Goal: Task Accomplishment & Management: Complete application form

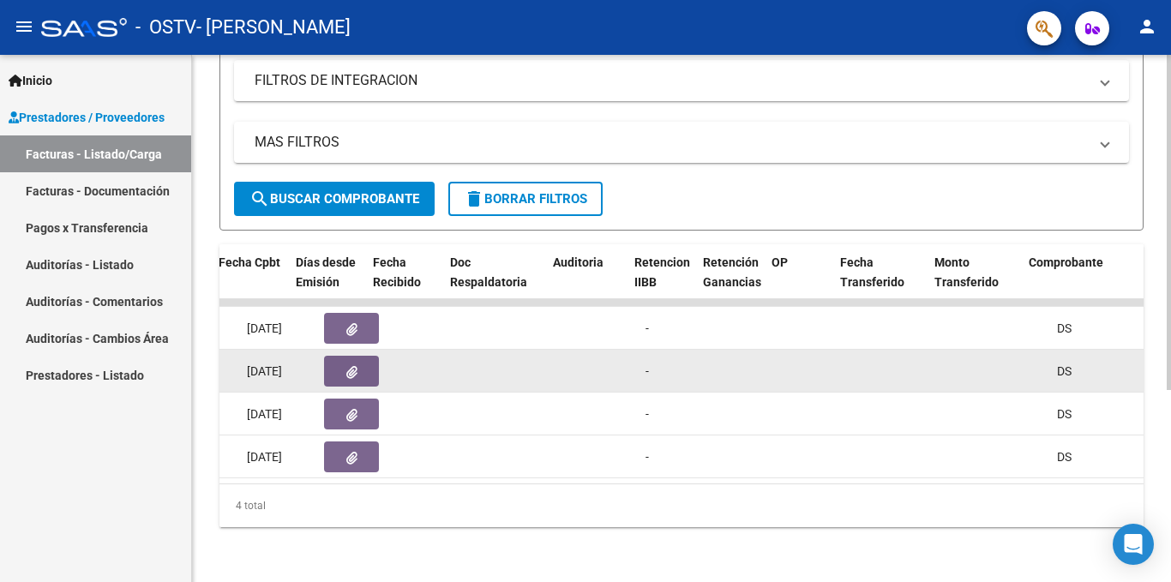
scroll to position [0, 861]
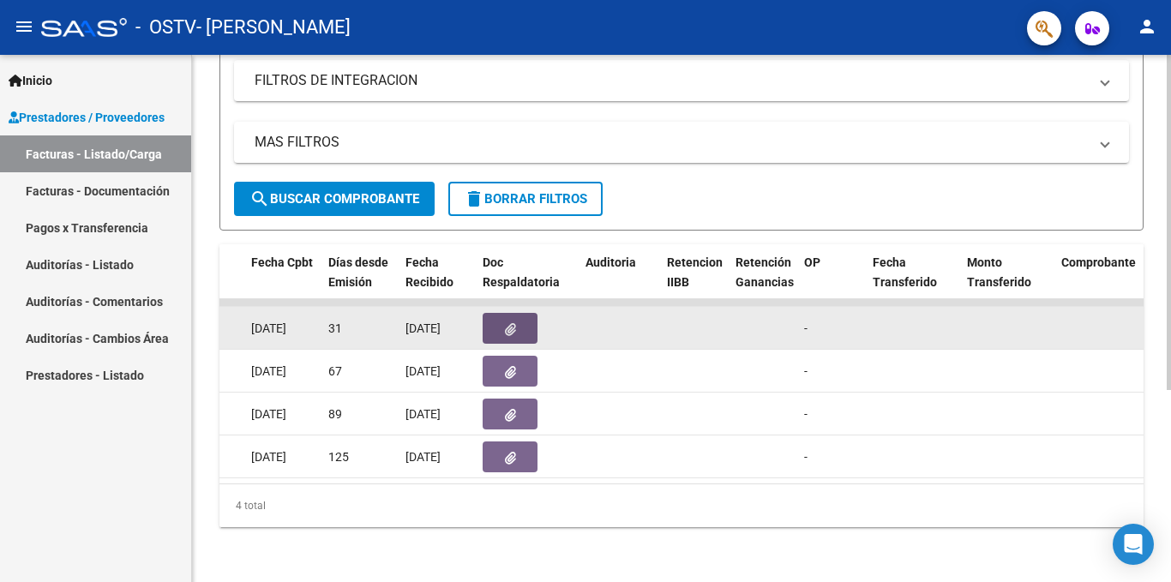
click at [496, 323] on button "button" at bounding box center [510, 328] width 55 height 31
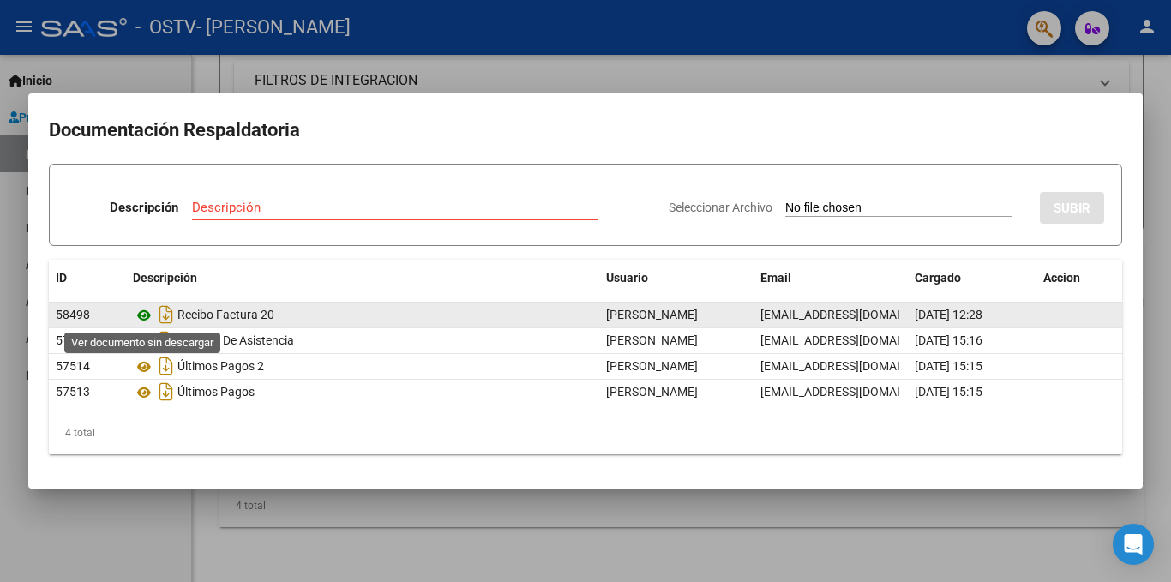
click at [141, 316] on icon at bounding box center [144, 315] width 22 height 21
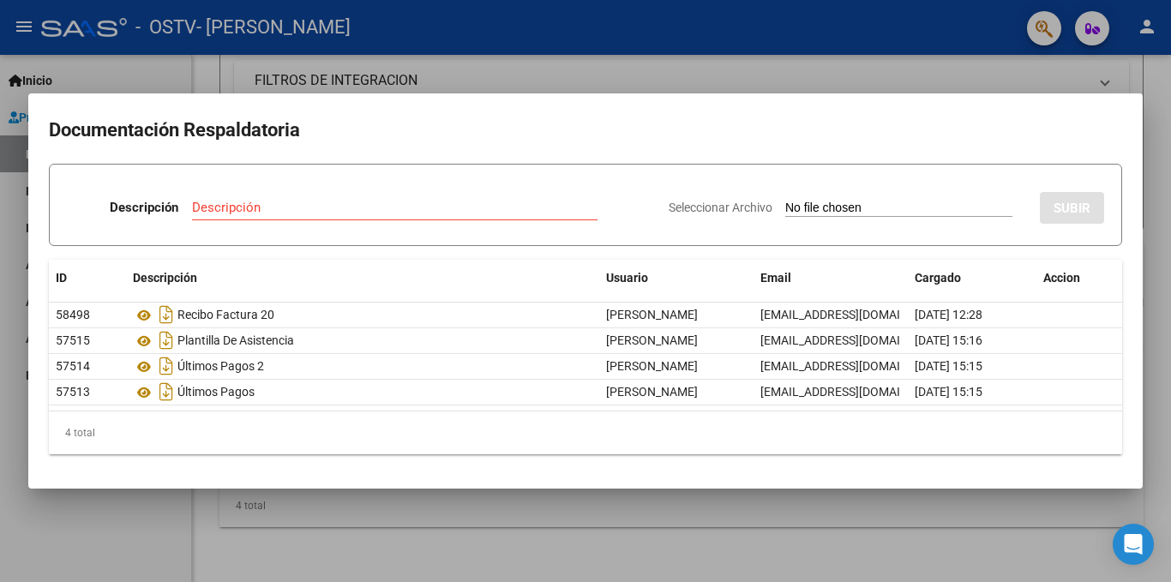
click at [634, 34] on div at bounding box center [585, 291] width 1171 height 582
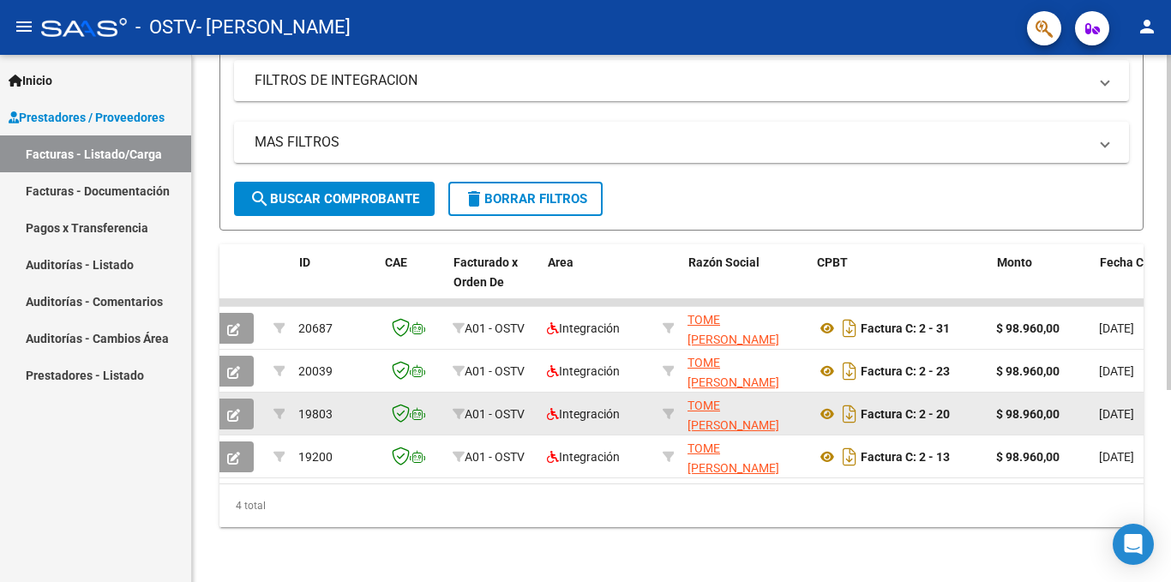
scroll to position [0, 12]
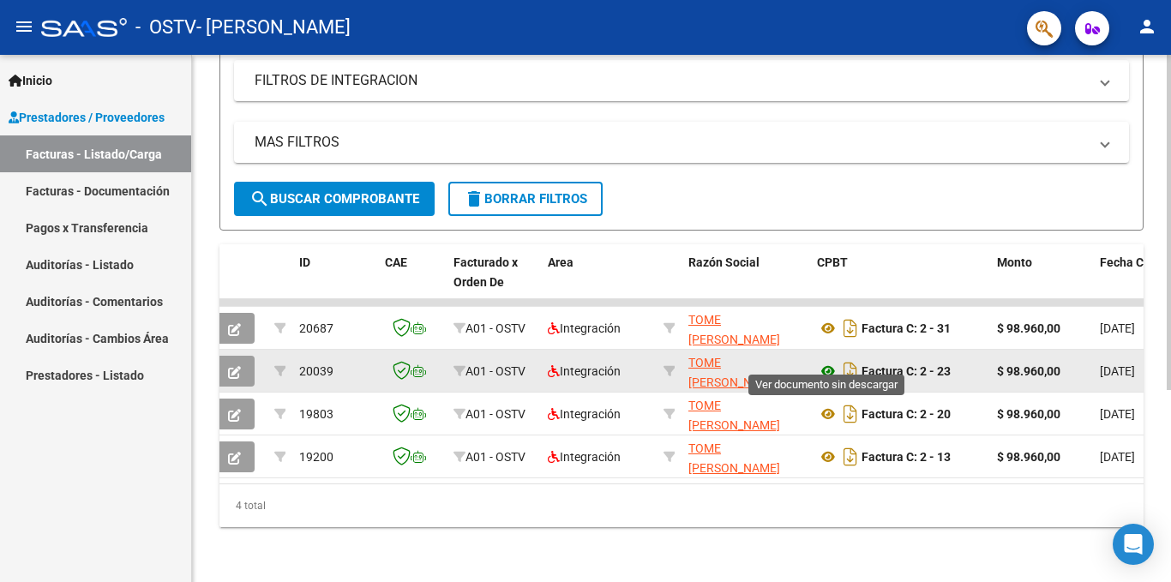
click at [830, 361] on icon at bounding box center [828, 371] width 22 height 21
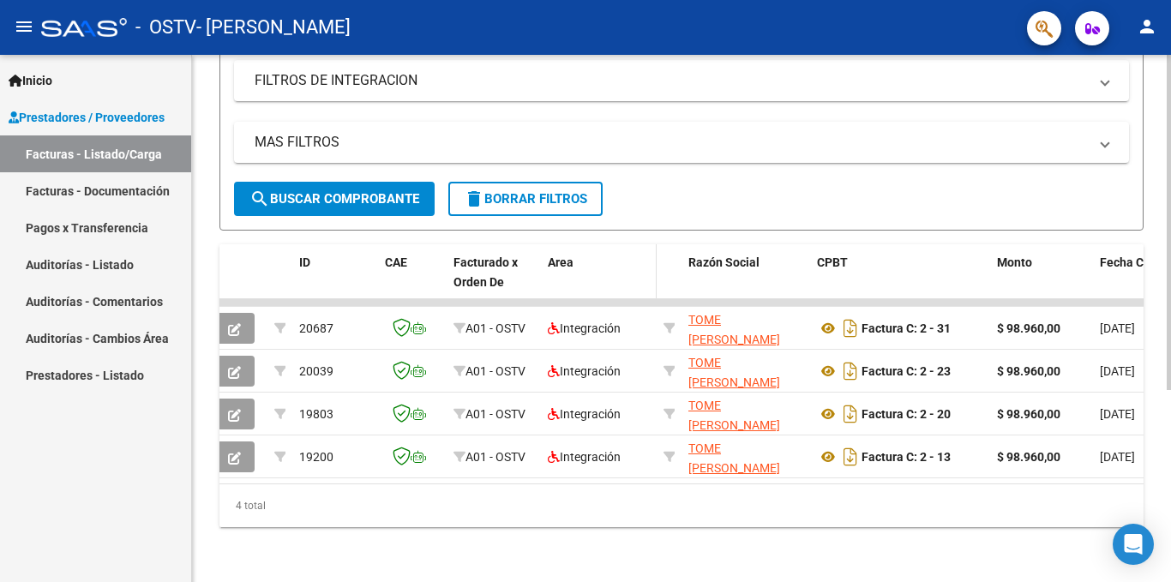
click at [590, 244] on datatable-header-cell "Area" at bounding box center [599, 281] width 116 height 75
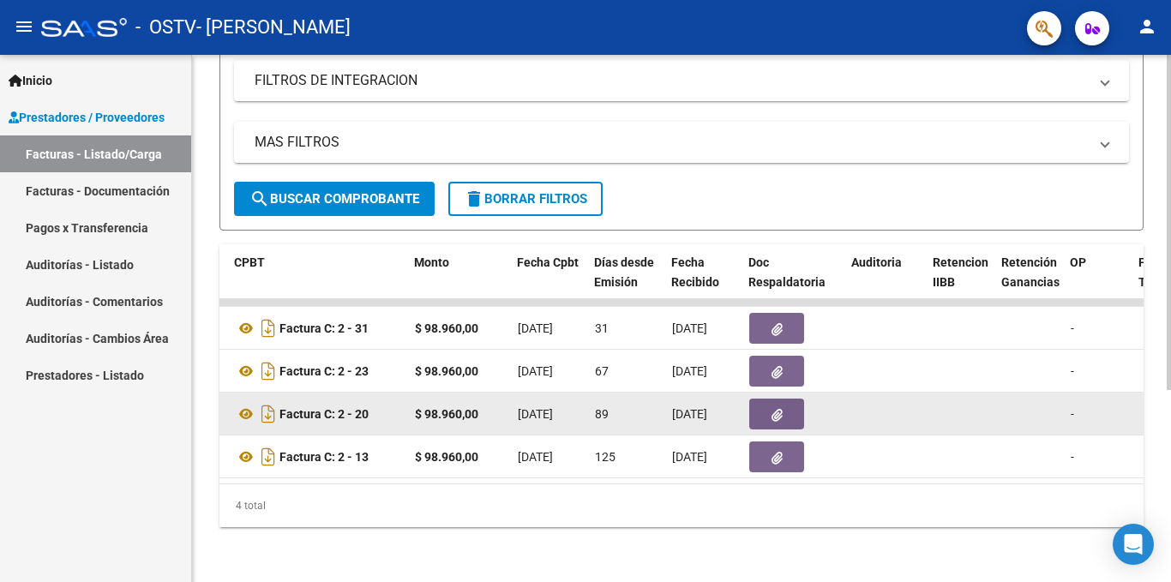
scroll to position [0, 595]
click at [769, 410] on button "button" at bounding box center [775, 414] width 55 height 31
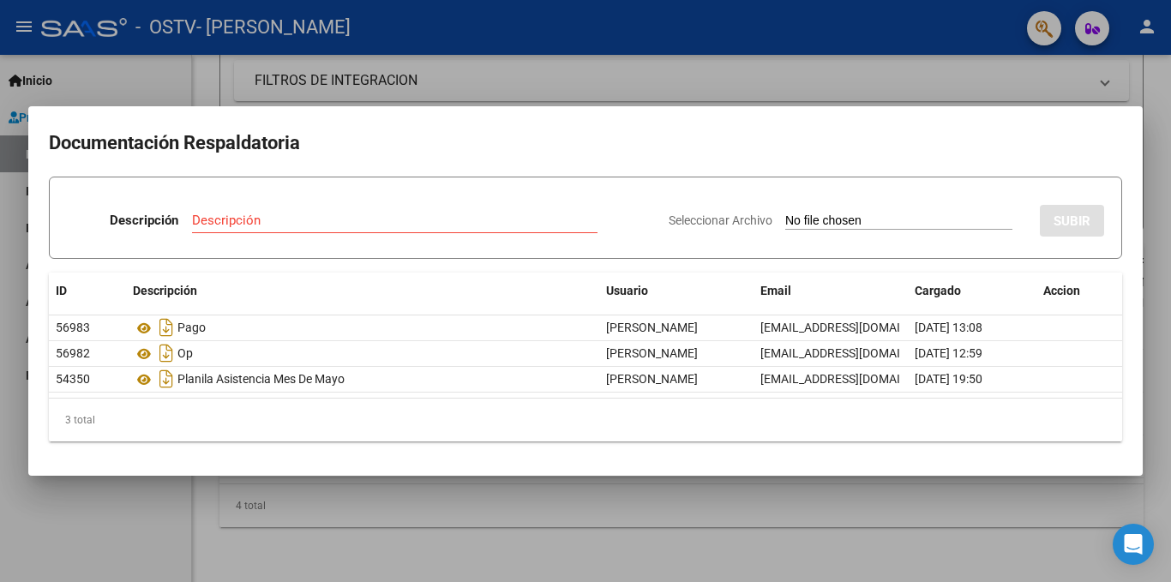
click at [646, 34] on div at bounding box center [585, 291] width 1171 height 582
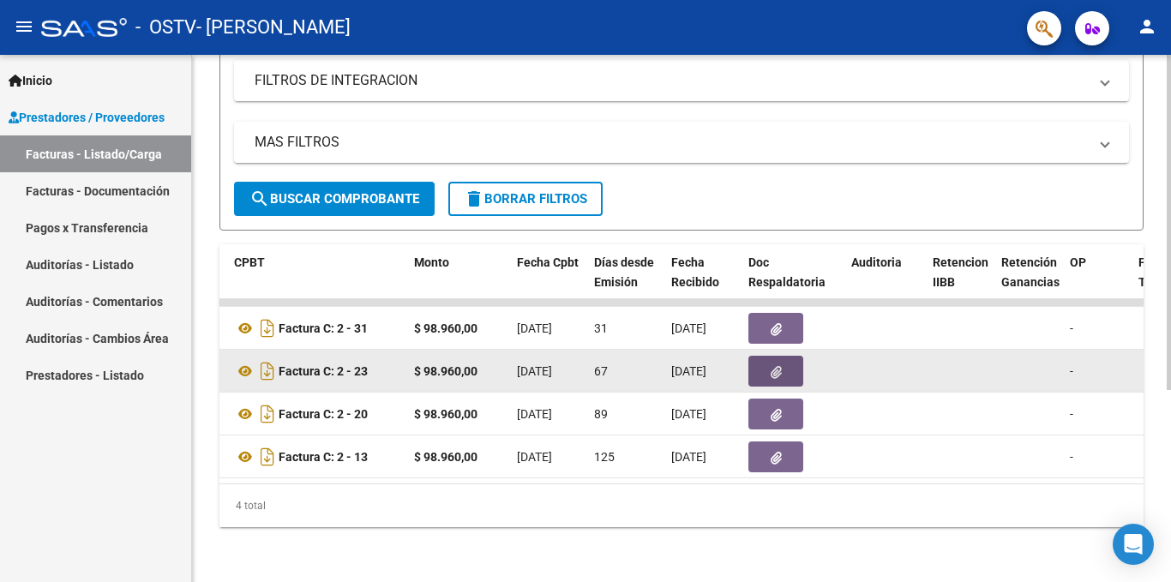
click at [791, 365] on button "button" at bounding box center [775, 371] width 55 height 31
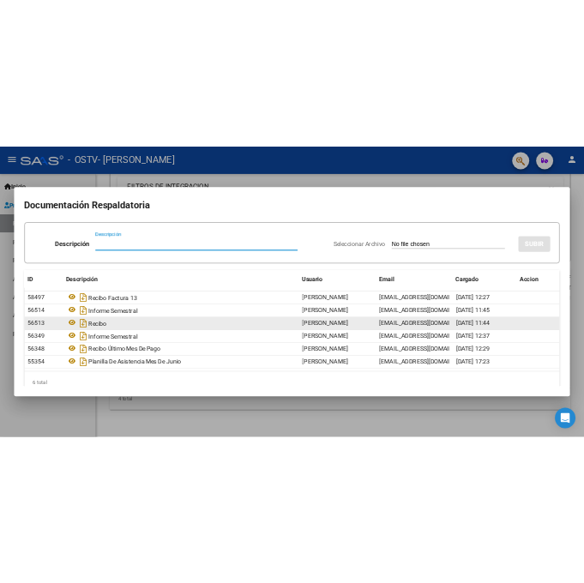
scroll to position [27, 0]
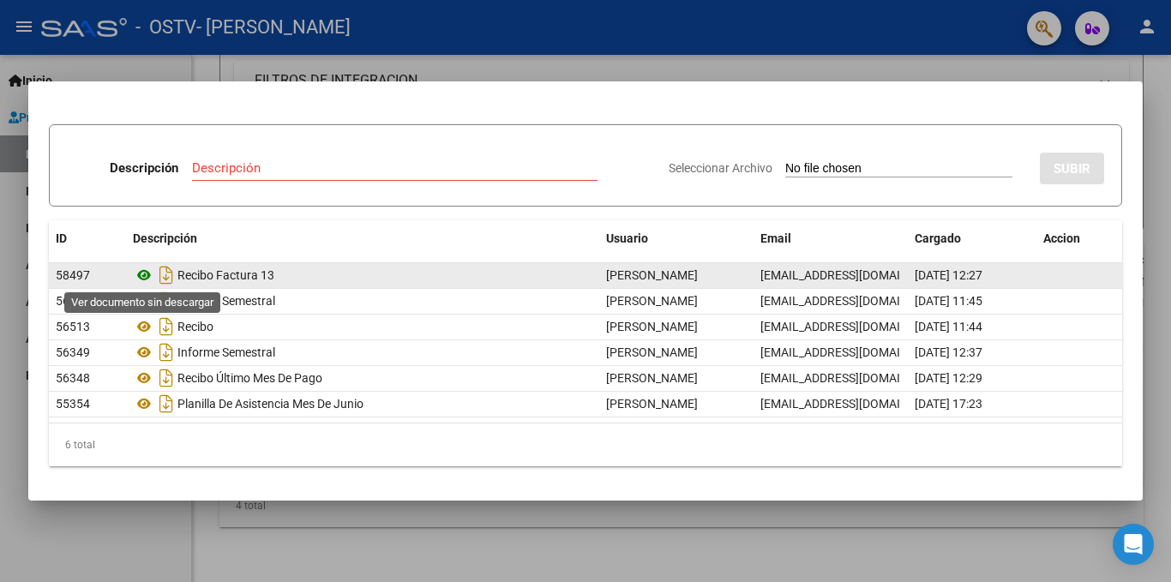
click at [146, 278] on icon at bounding box center [144, 275] width 22 height 21
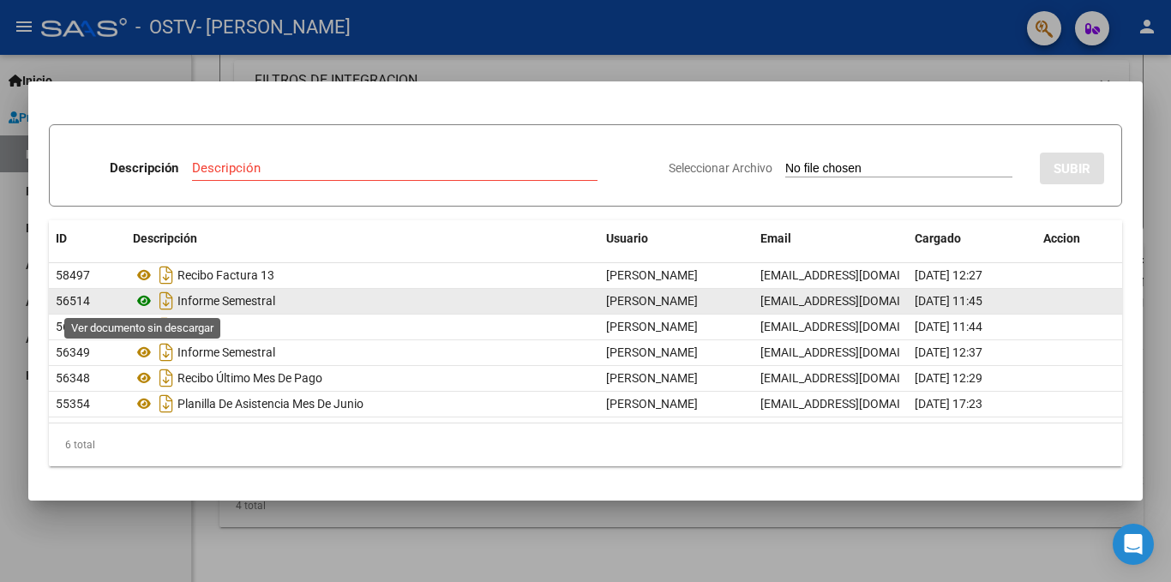
click at [145, 304] on icon at bounding box center [144, 301] width 22 height 21
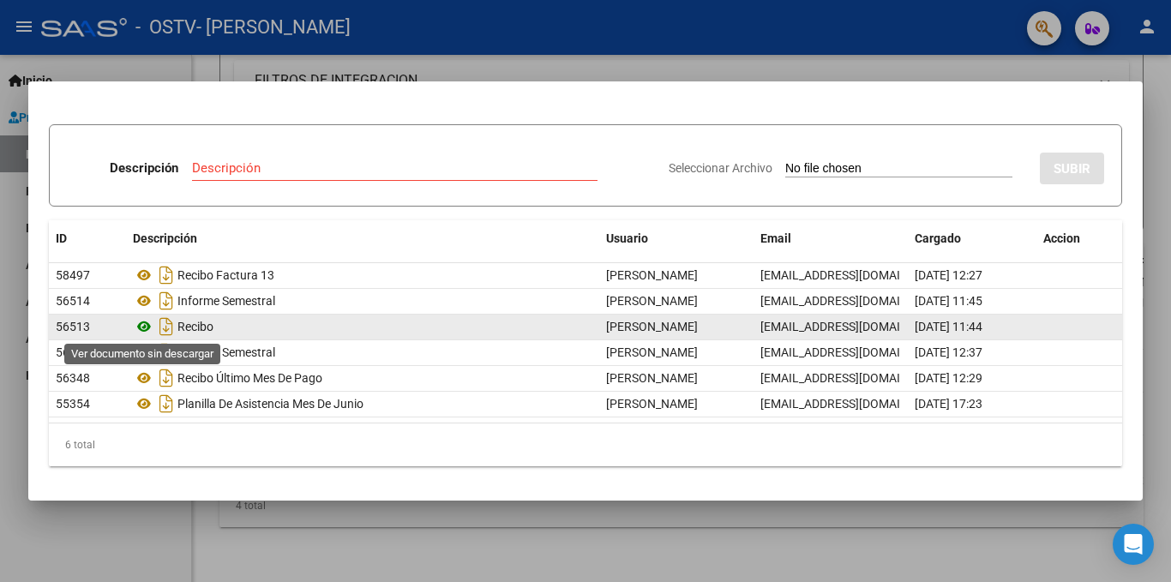
click at [145, 331] on icon at bounding box center [144, 326] width 22 height 21
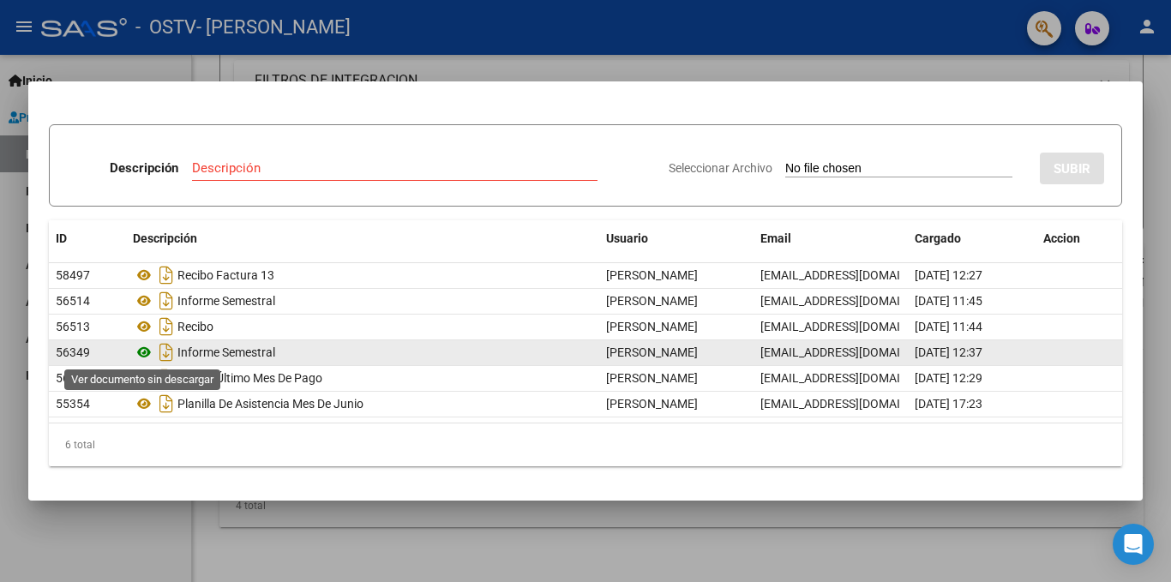
click at [141, 352] on icon at bounding box center [144, 352] width 22 height 21
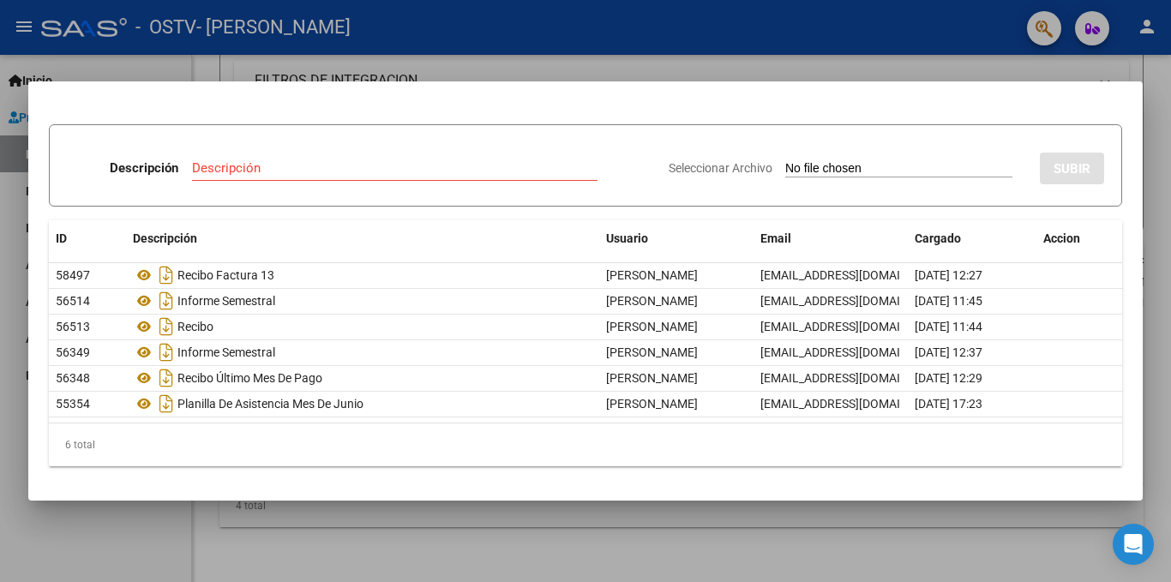
click at [624, 14] on div at bounding box center [585, 291] width 1171 height 582
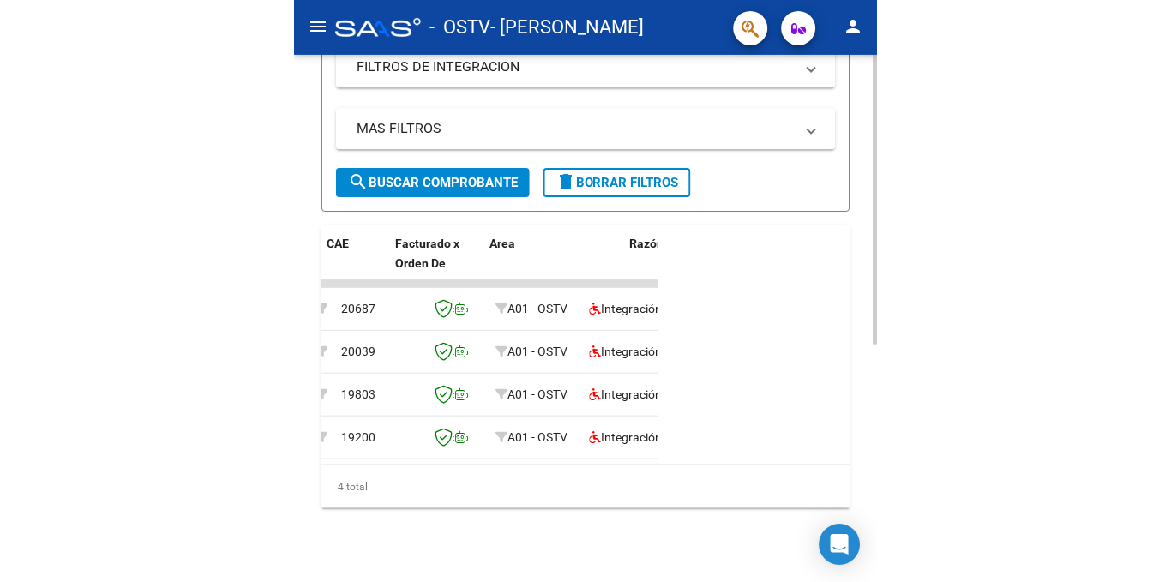
scroll to position [0, 0]
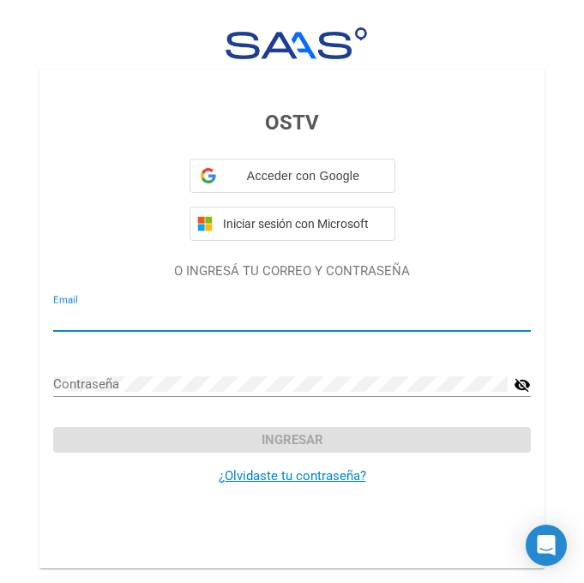
type input "[EMAIL_ADDRESS][DOMAIN_NAME]"
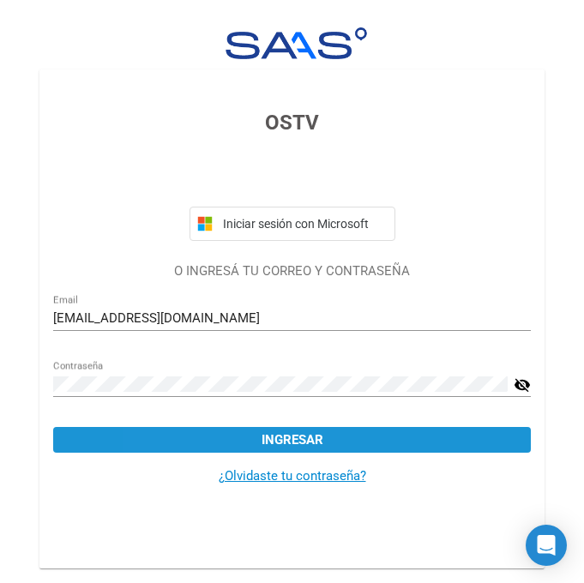
click at [218, 430] on button "Ingresar" at bounding box center [291, 440] width 477 height 26
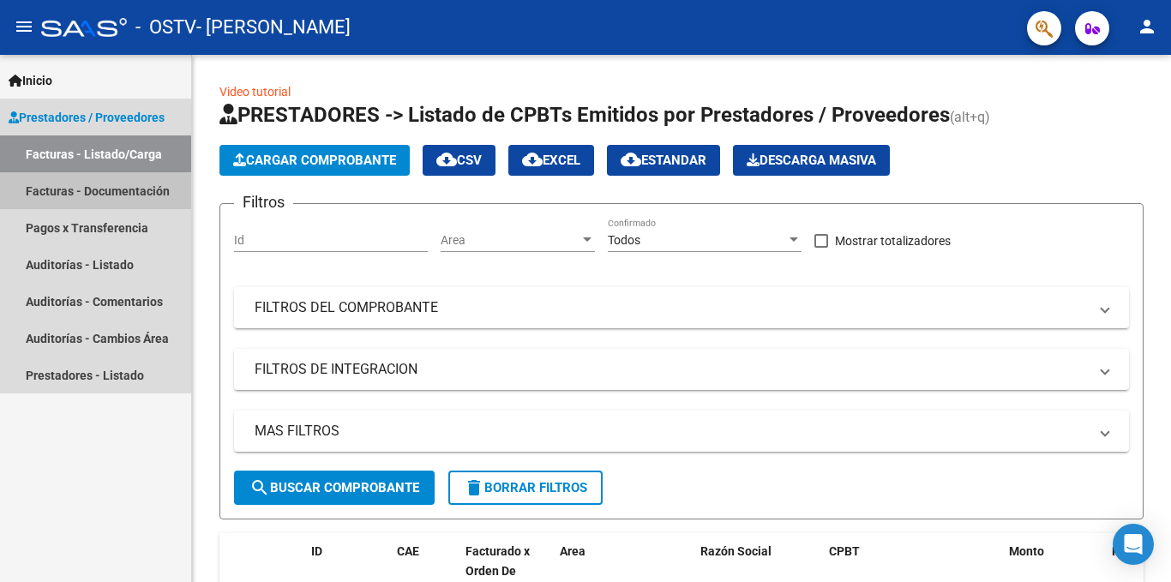
click at [154, 201] on link "Facturas - Documentación" at bounding box center [95, 190] width 191 height 37
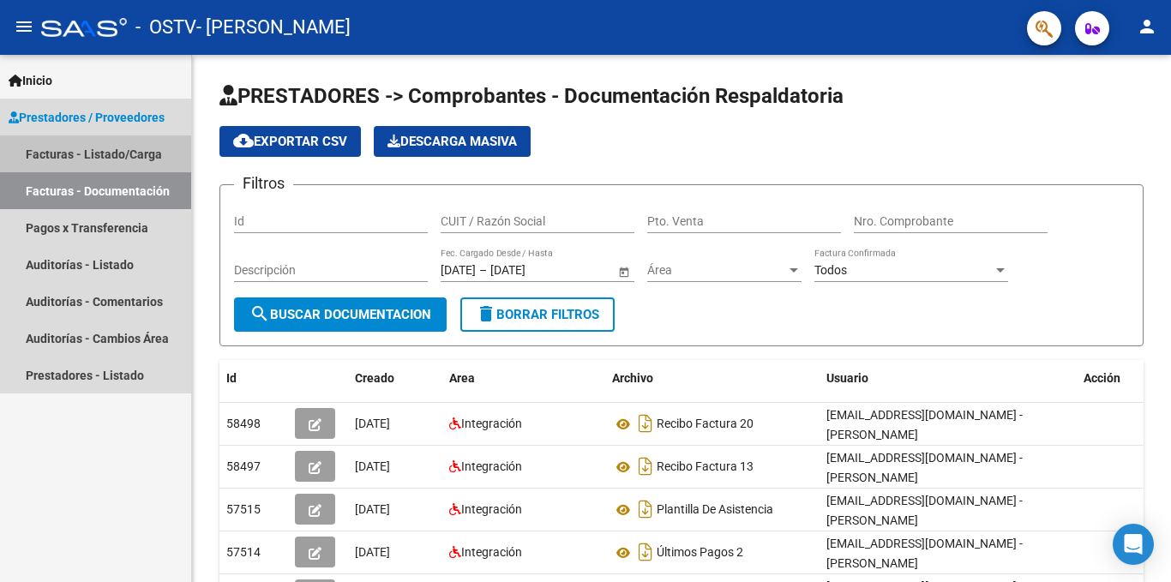
click at [100, 147] on link "Facturas - Listado/Carga" at bounding box center [95, 153] width 191 height 37
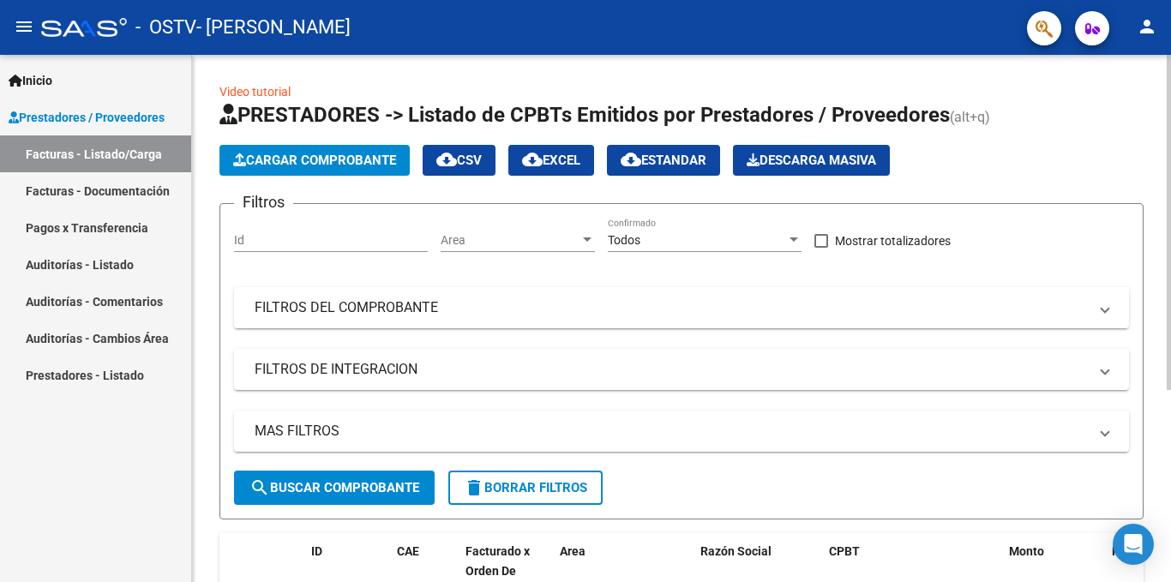
click at [364, 161] on span "Cargar Comprobante" at bounding box center [314, 160] width 163 height 15
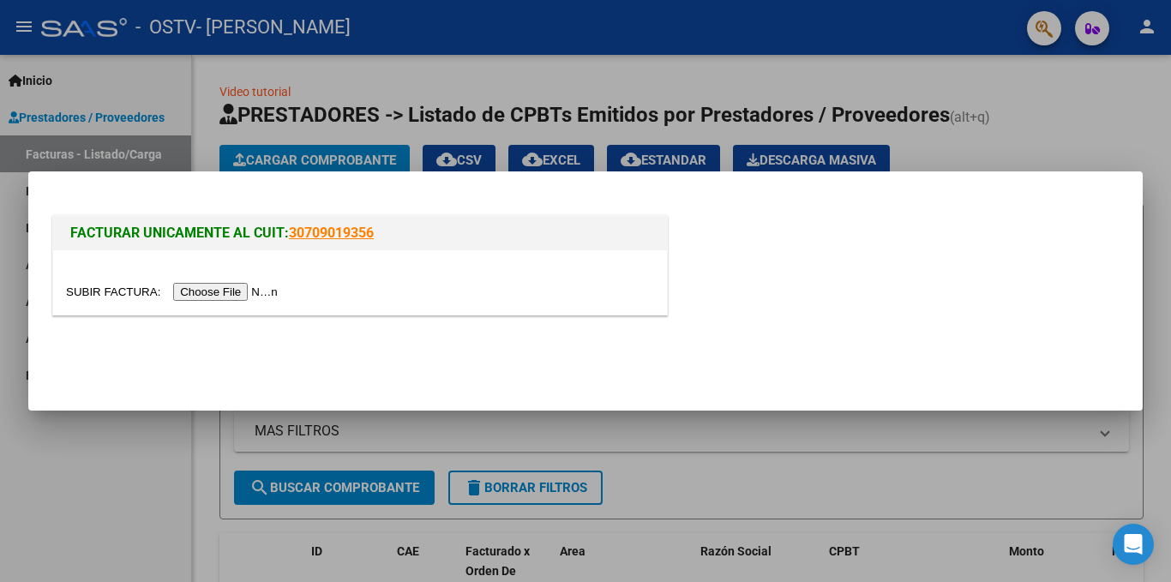
drag, startPoint x: 353, startPoint y: 239, endPoint x: 288, endPoint y: 245, distance: 65.4
click at [288, 245] on div "FACTURAR UNICAMENTE AL CUIT: 30709019356" at bounding box center [360, 233] width 614 height 34
click at [245, 284] on input "file" at bounding box center [174, 292] width 217 height 18
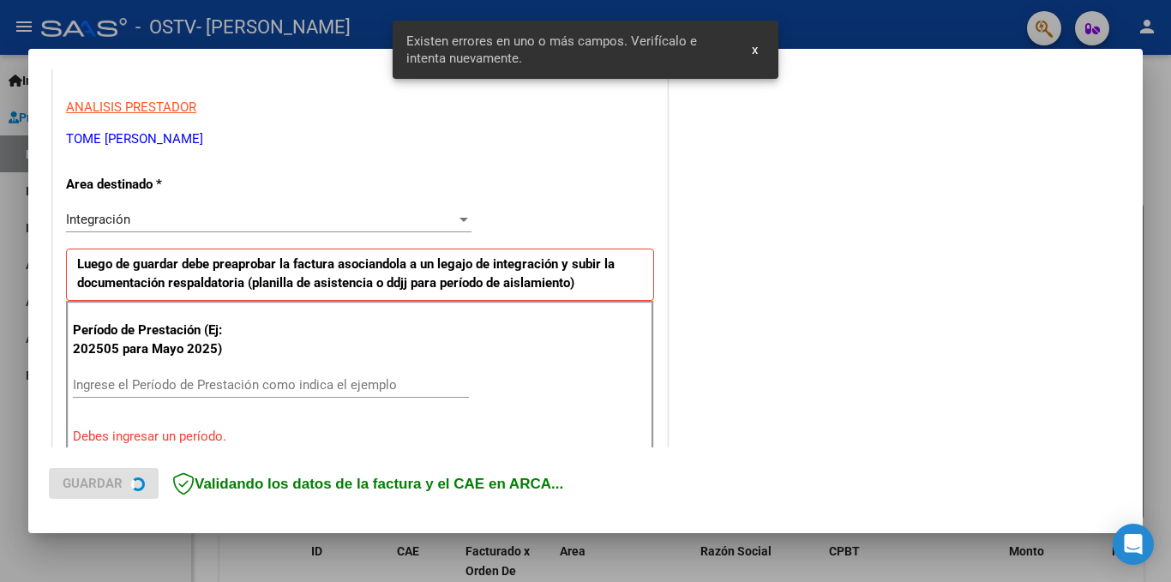
scroll to position [408, 0]
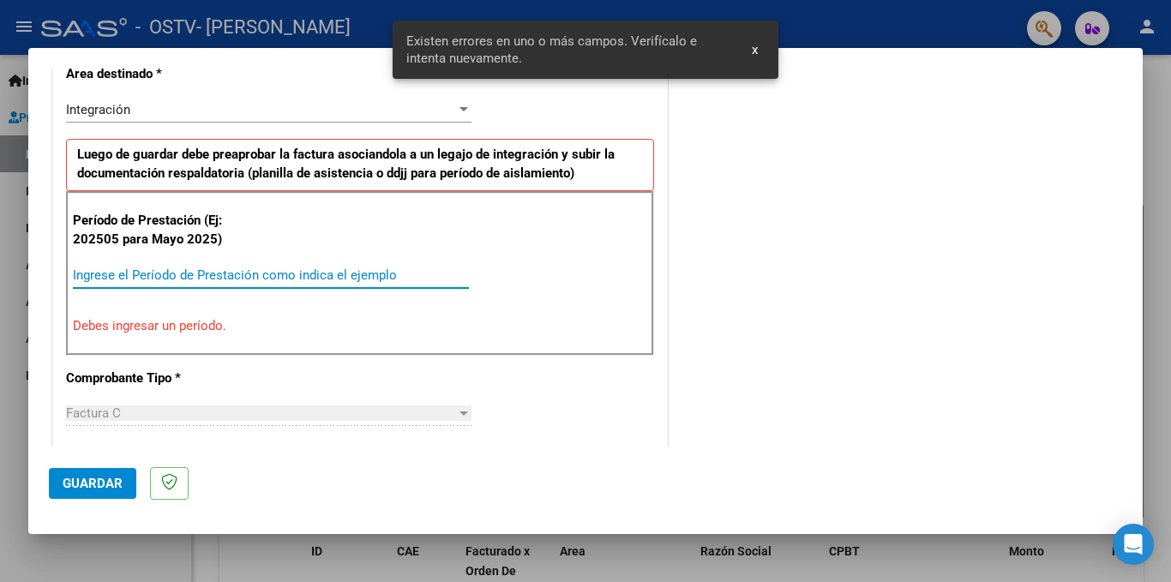
click at [166, 273] on input "Ingrese el Período de Prestación como indica el ejemplo" at bounding box center [271, 274] width 396 height 15
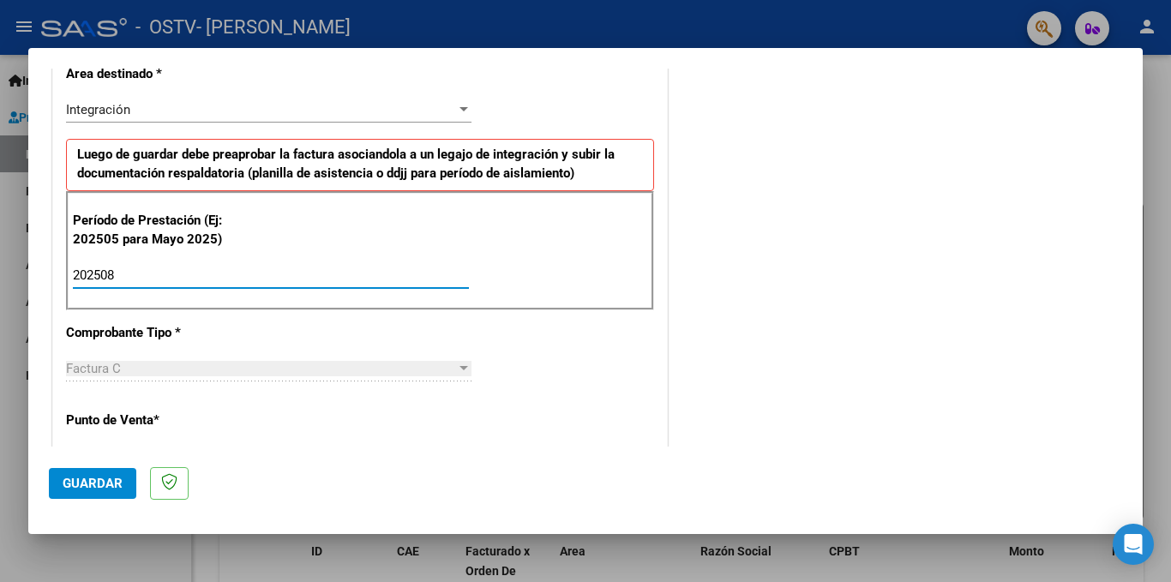
type input "202508"
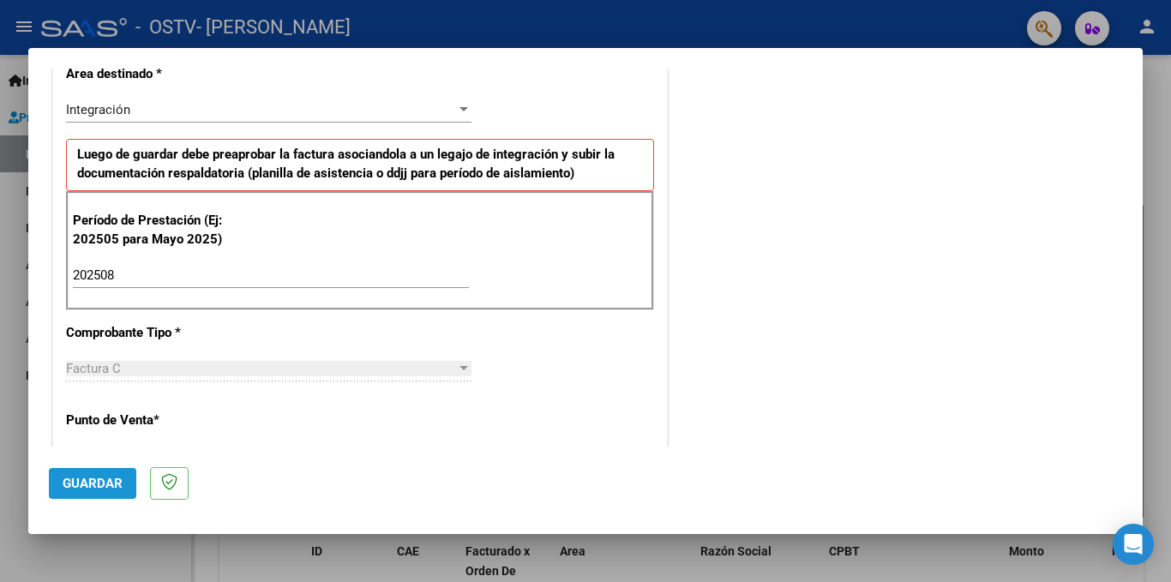
click at [115, 481] on span "Guardar" at bounding box center [93, 483] width 60 height 15
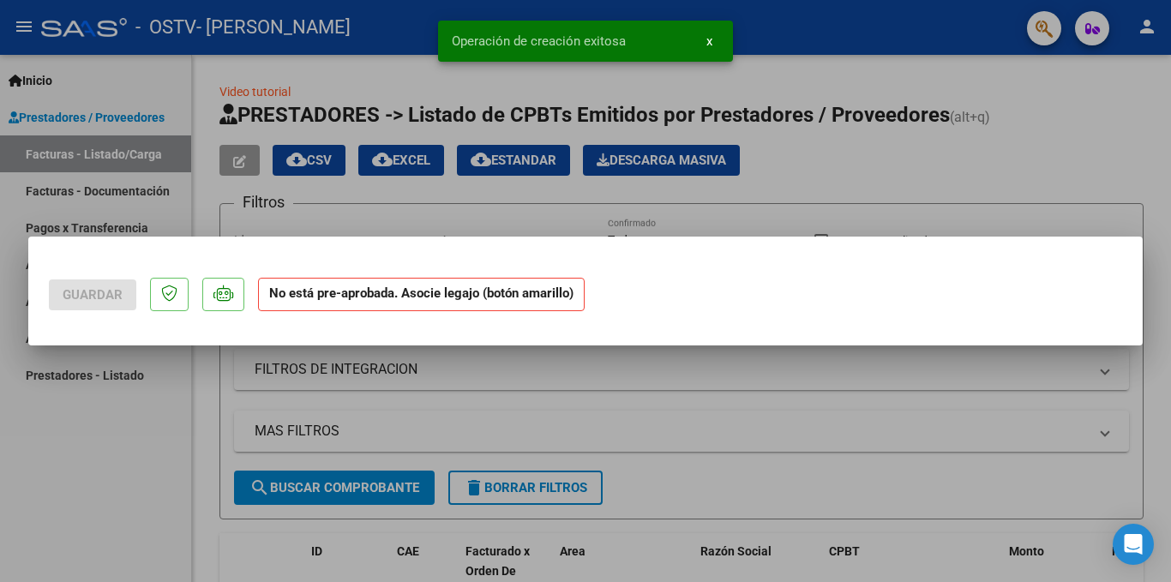
scroll to position [0, 0]
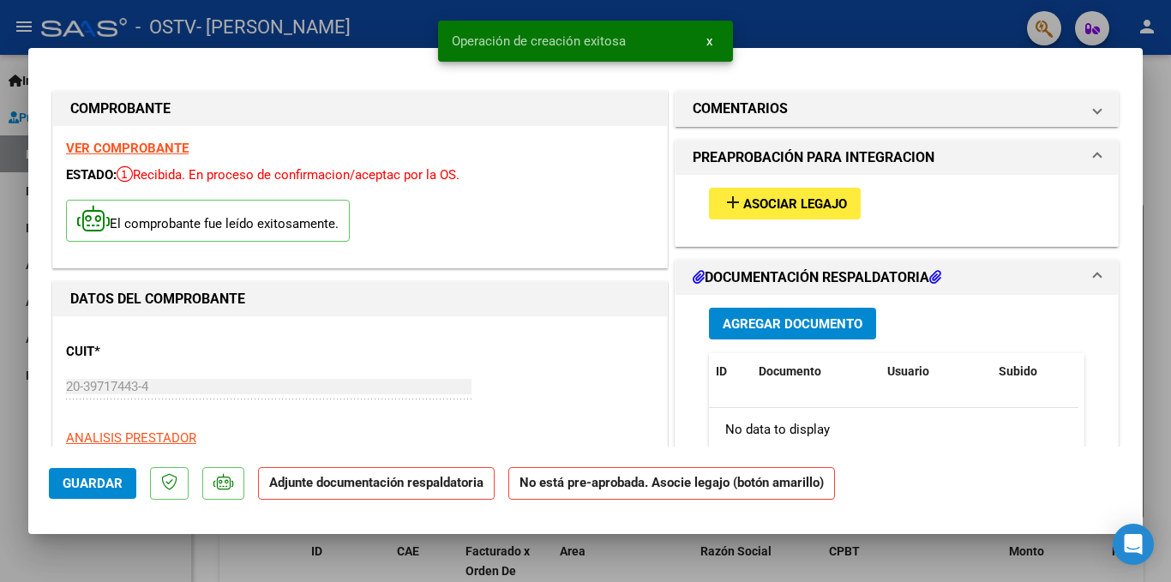
click at [850, 198] on button "add Asociar Legajo" at bounding box center [785, 204] width 152 height 32
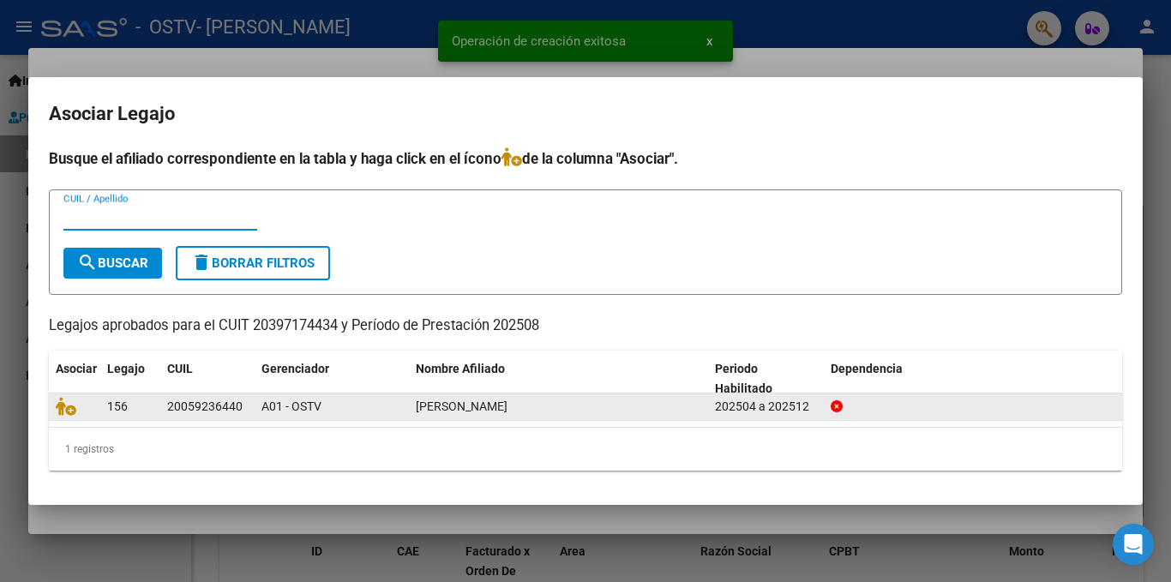
click at [106, 410] on datatable-body-cell "156" at bounding box center [130, 406] width 60 height 27
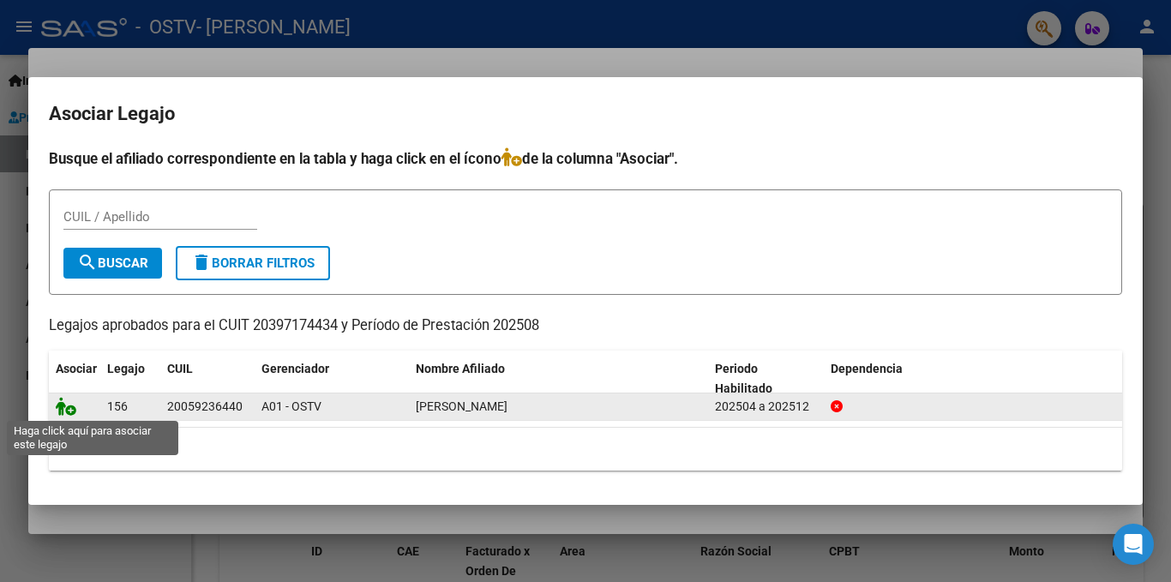
click at [75, 415] on icon at bounding box center [66, 406] width 21 height 19
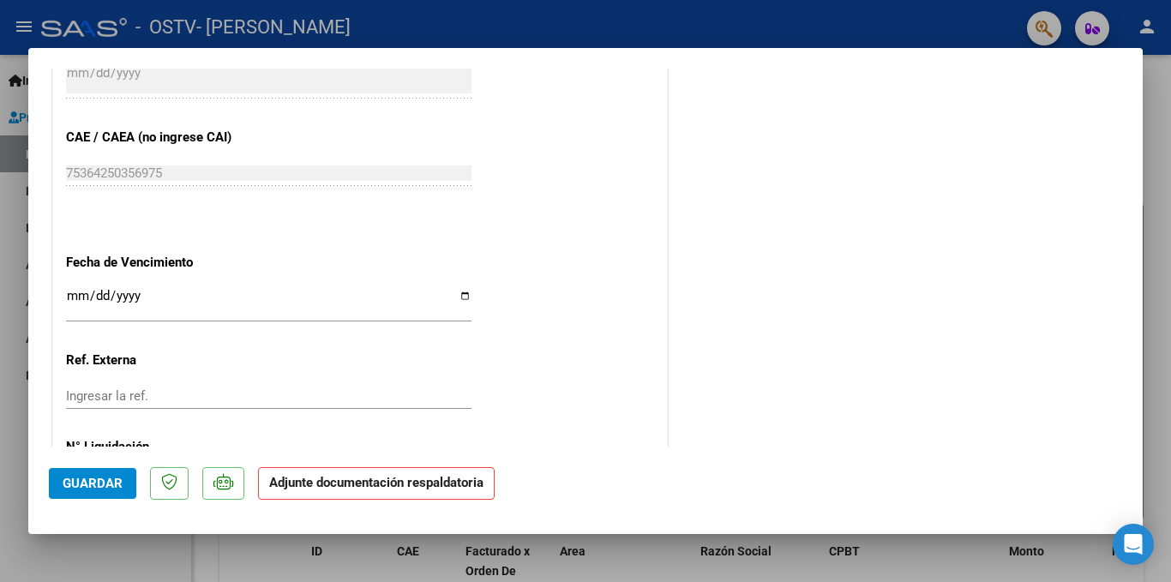
scroll to position [1156, 0]
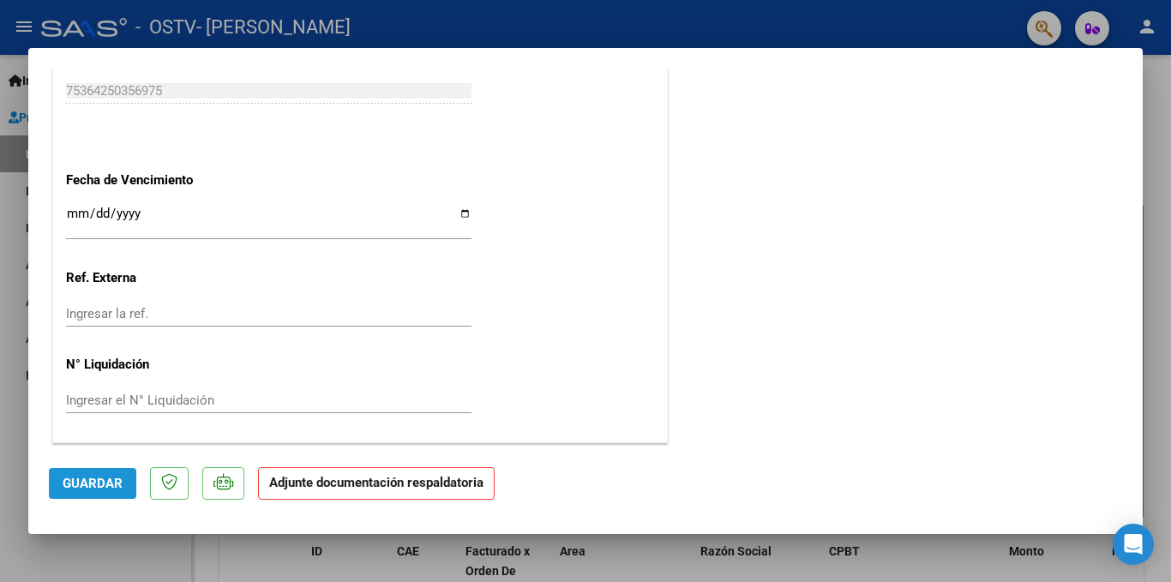
click at [78, 479] on span "Guardar" at bounding box center [93, 483] width 60 height 15
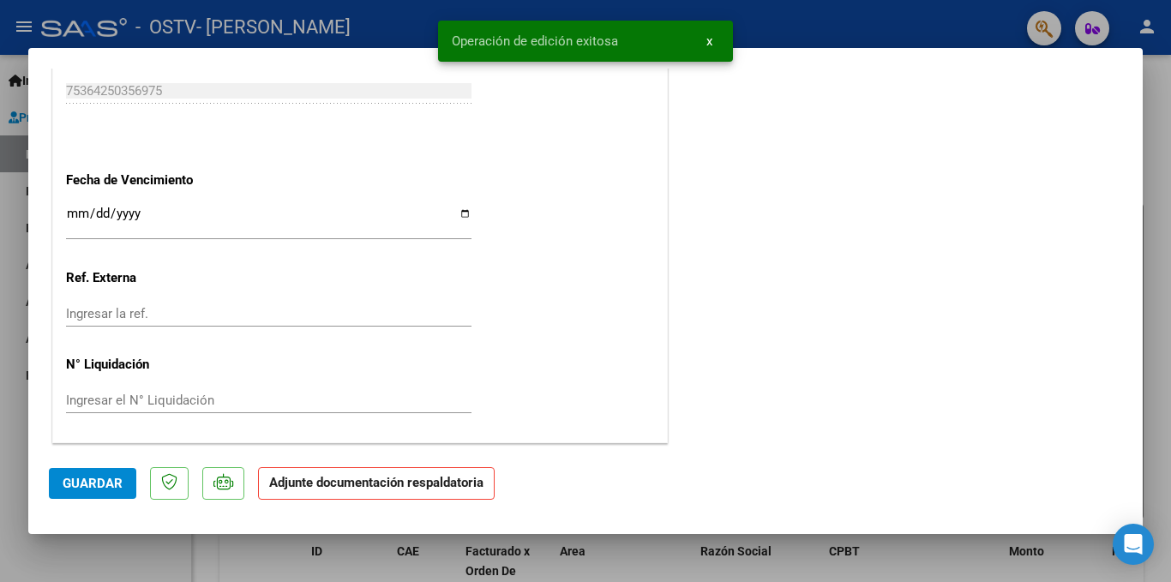
click at [1157, 101] on div at bounding box center [585, 291] width 1171 height 582
type input "$ 0,00"
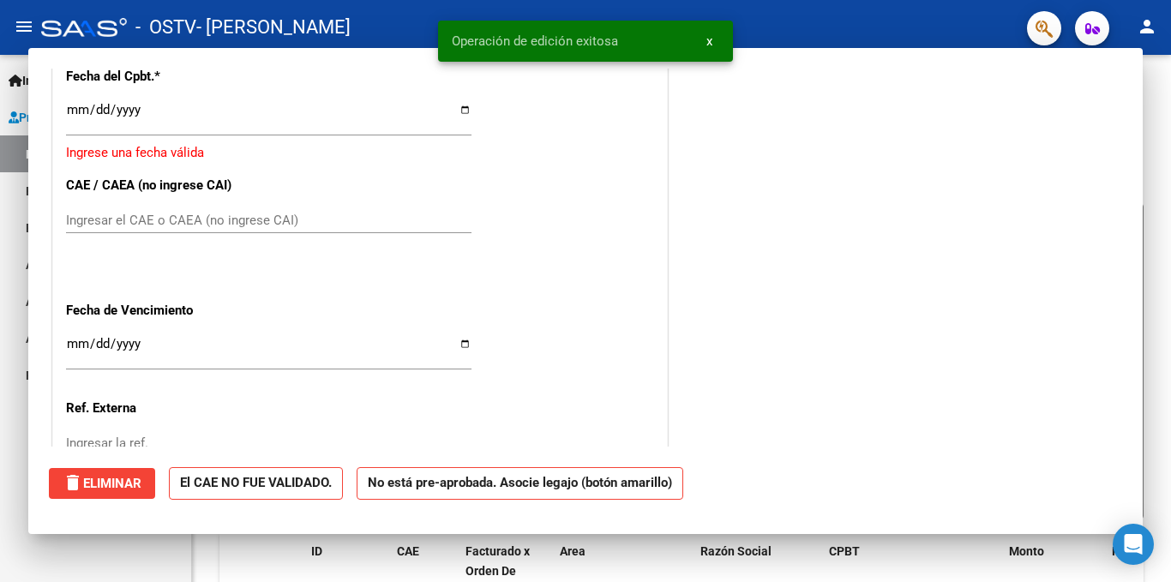
scroll to position [1287, 0]
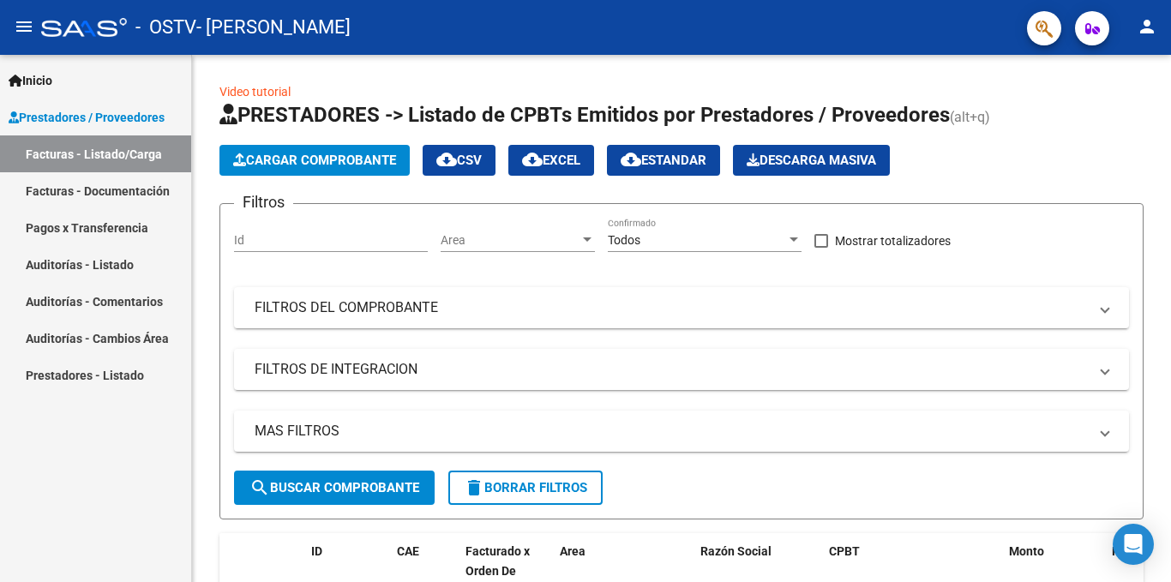
click at [127, 184] on link "Facturas - Documentación" at bounding box center [95, 190] width 191 height 37
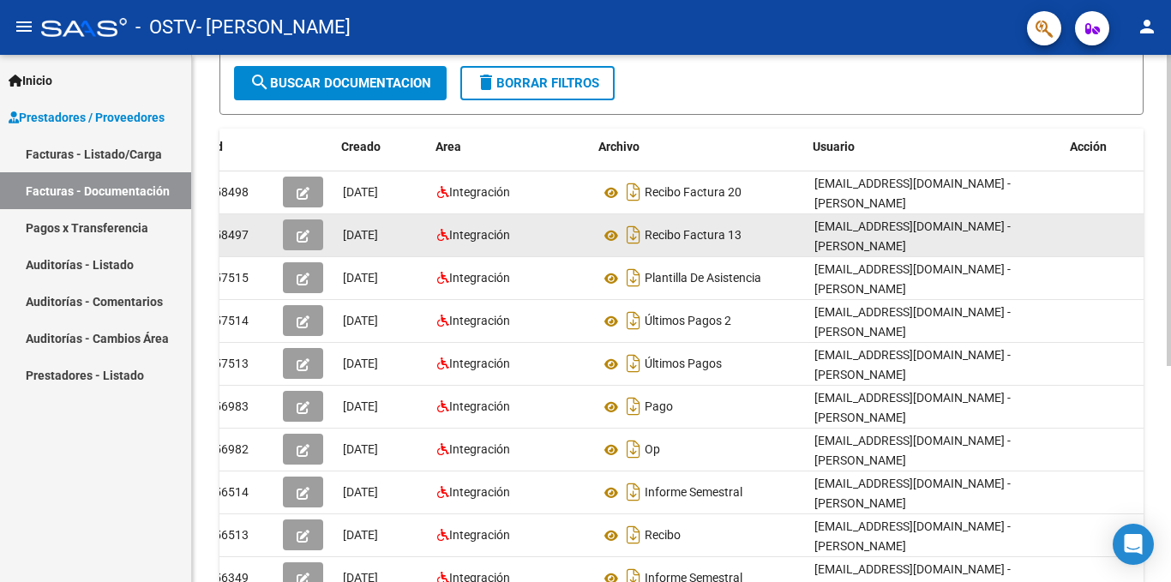
scroll to position [0, 14]
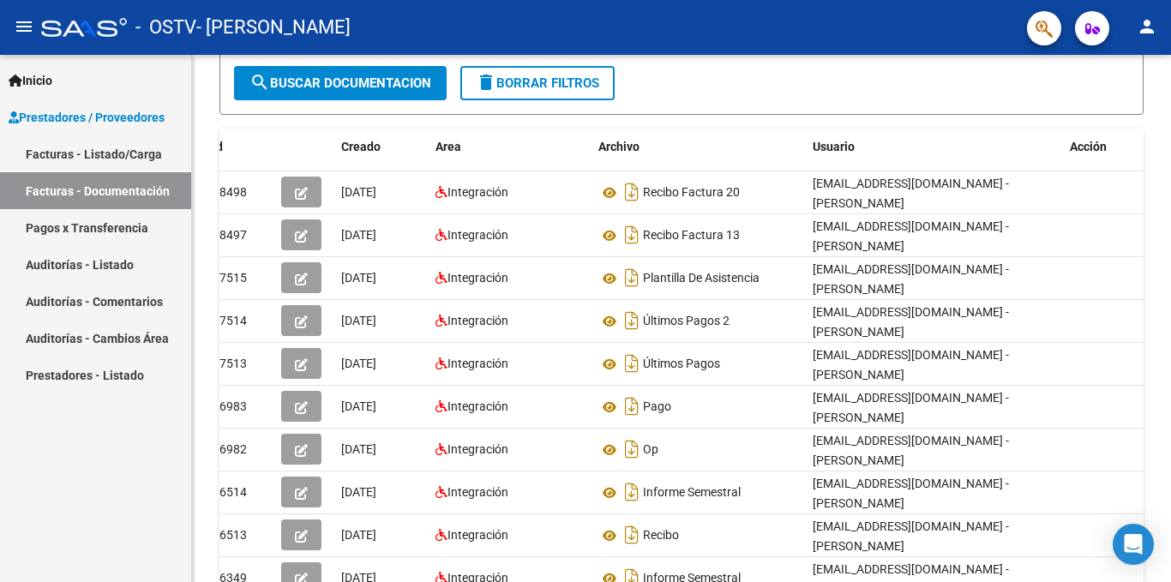
click at [80, 156] on link "Facturas - Listado/Carga" at bounding box center [95, 153] width 191 height 37
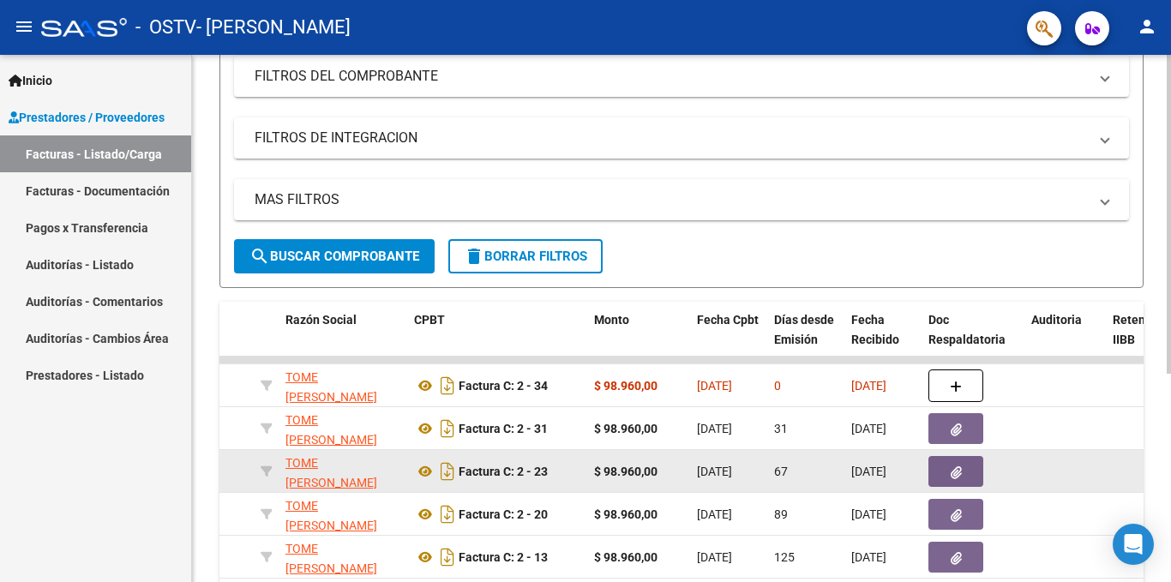
scroll to position [0, 416]
